Goal: Information Seeking & Learning: Check status

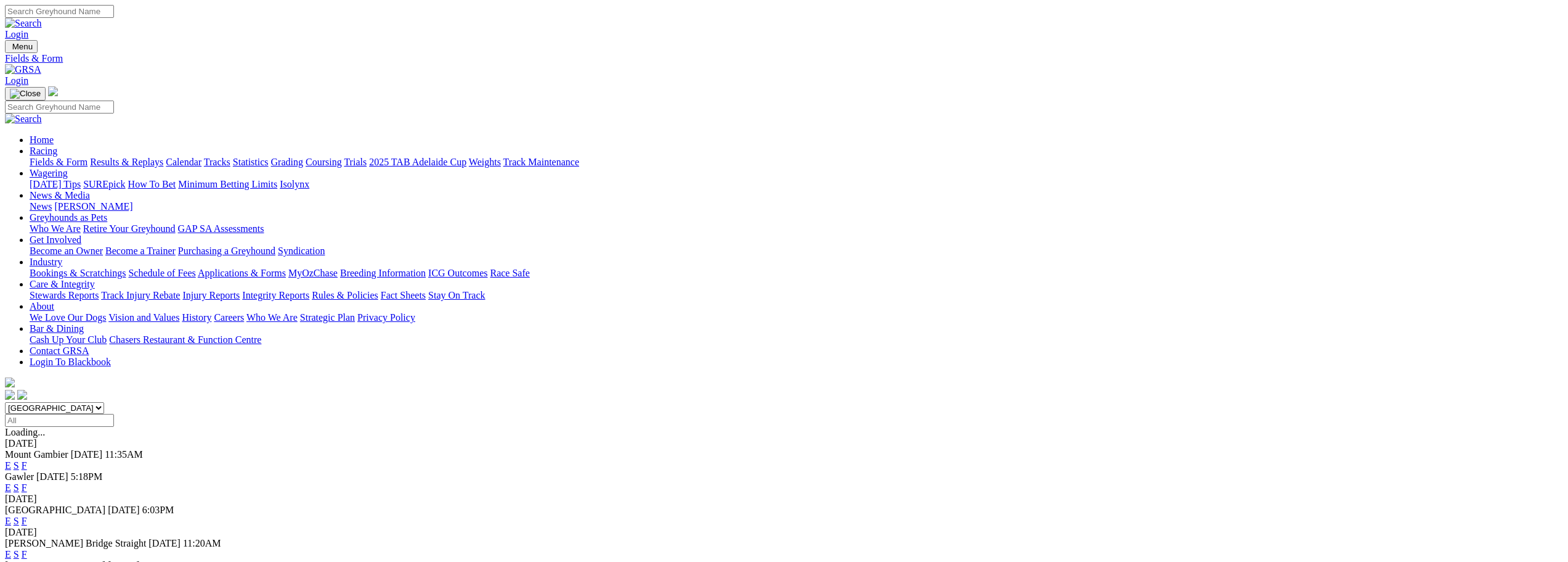
click at [27, 515] on link "F" at bounding box center [25, 520] width 6 height 11
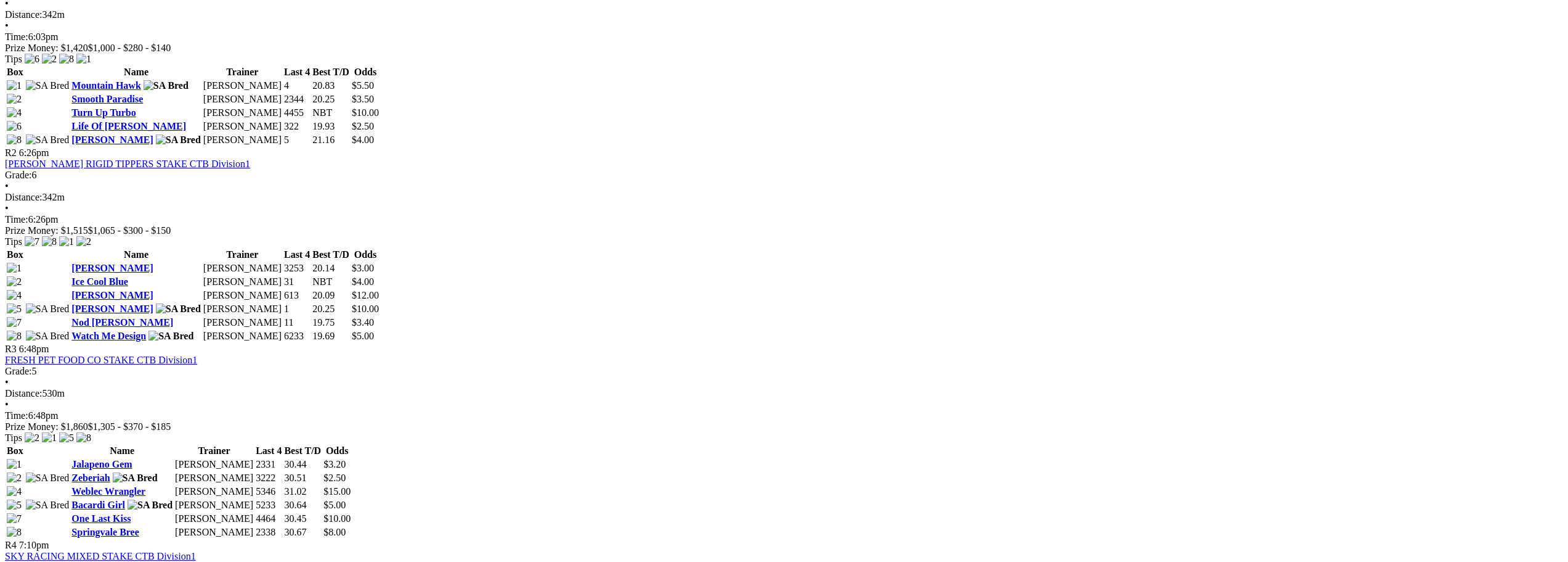
scroll to position [678, 0]
